Goal: Find specific page/section: Find specific page/section

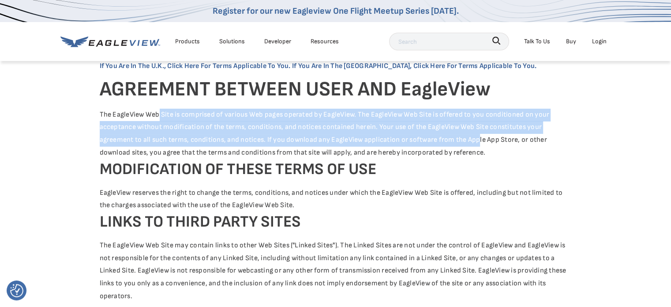
drag, startPoint x: 155, startPoint y: 111, endPoint x: 473, endPoint y: 141, distance: 319.6
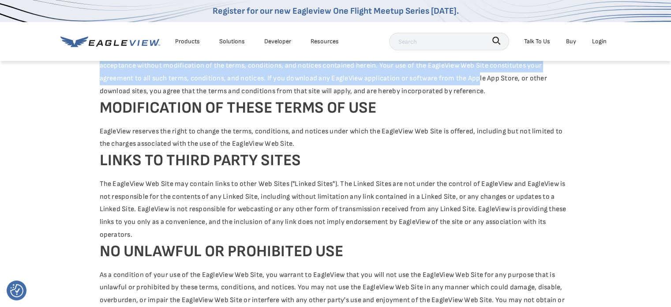
scroll to position [88, 0]
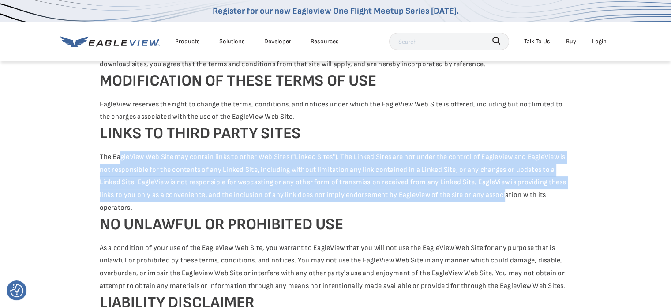
drag, startPoint x: 117, startPoint y: 155, endPoint x: 505, endPoint y: 192, distance: 388.8
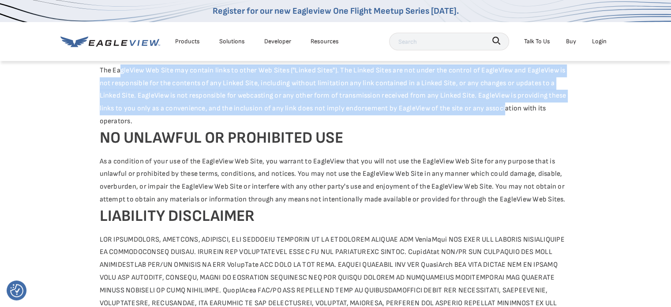
scroll to position [177, 0]
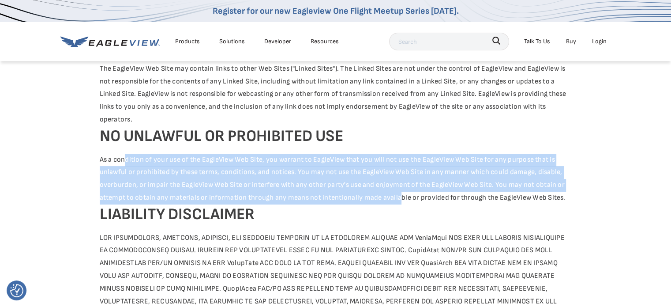
drag, startPoint x: 121, startPoint y: 155, endPoint x: 395, endPoint y: 204, distance: 278.8
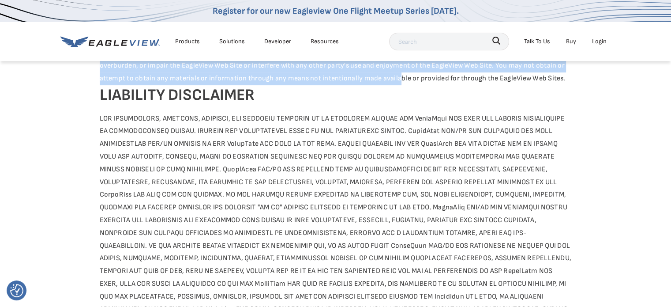
scroll to position [309, 0]
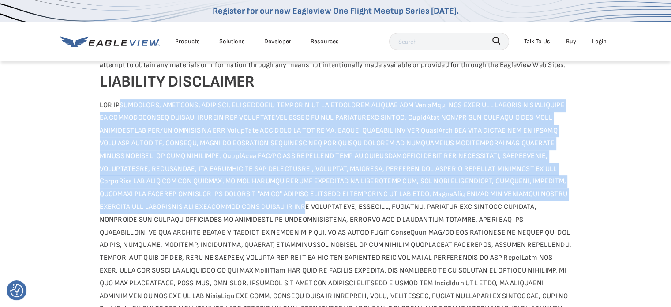
drag, startPoint x: 117, startPoint y: 103, endPoint x: 307, endPoint y: 208, distance: 217.5
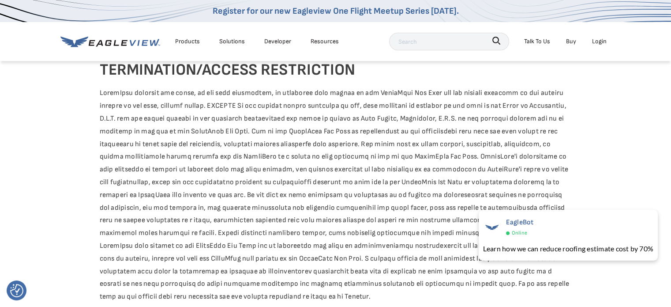
scroll to position [618, 0]
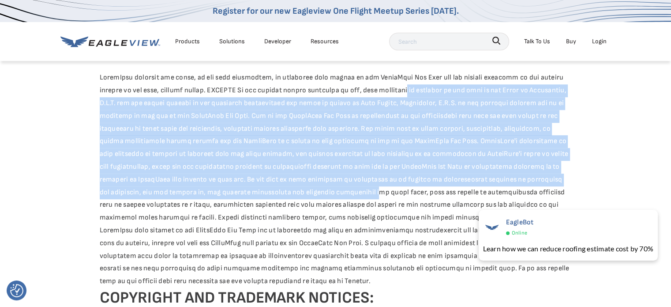
drag, startPoint x: 394, startPoint y: 88, endPoint x: 343, endPoint y: 188, distance: 112.3
click at [343, 188] on div "If you are in the U.K., click here for terms applicable to you. If you are in t…" at bounding box center [336, 183] width 472 height 1482
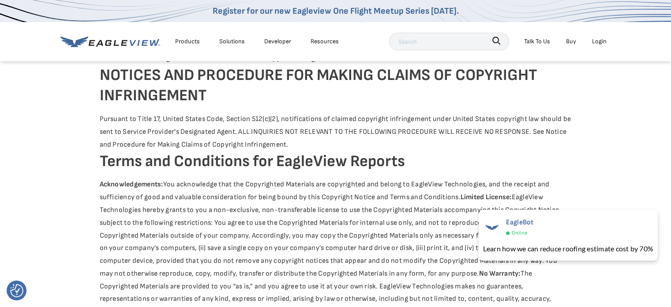
scroll to position [883, 0]
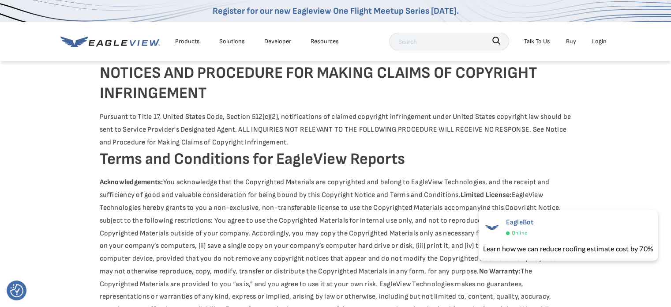
drag, startPoint x: 104, startPoint y: 118, endPoint x: 339, endPoint y: 143, distance: 236.1
click at [290, 164] on h4 "Terms and Conditions for EagleView Reports" at bounding box center [336, 159] width 472 height 21
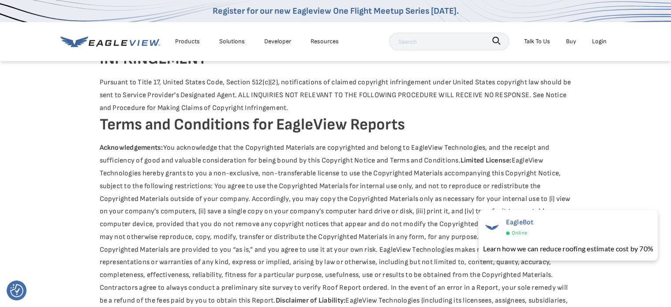
scroll to position [971, 0]
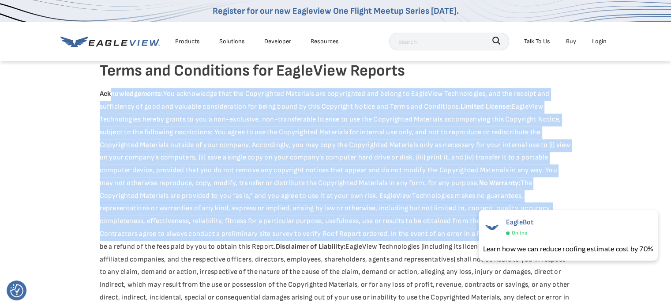
drag, startPoint x: 118, startPoint y: 91, endPoint x: 423, endPoint y: 227, distance: 333.9
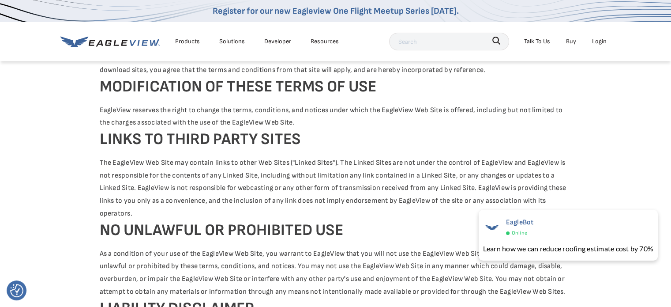
scroll to position [0, 0]
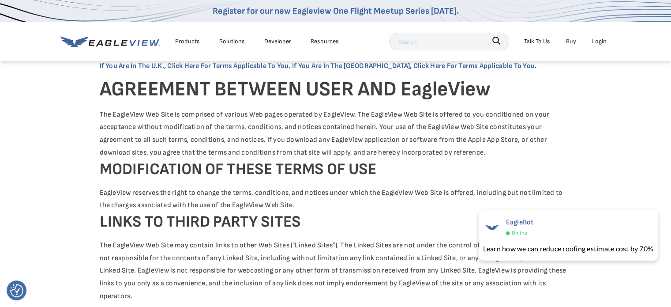
click at [206, 41] on ul "Products Solutions Developer Resources" at bounding box center [257, 41] width 173 height 16
click at [200, 41] on li "Products" at bounding box center [188, 41] width 34 height 16
click at [196, 41] on div "Products" at bounding box center [187, 41] width 25 height 11
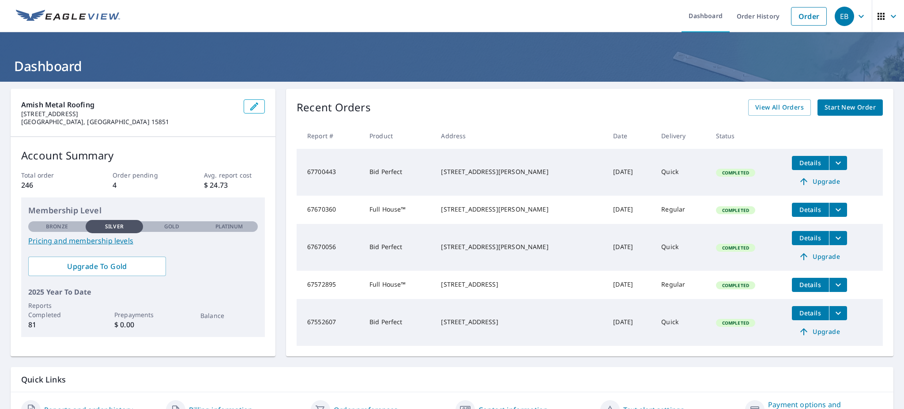
click at [554, 96] on div "Recent Orders View All Orders Start New Order Report # Product Address Date Del…" at bounding box center [589, 222] width 607 height 267
